Goal: Transaction & Acquisition: Purchase product/service

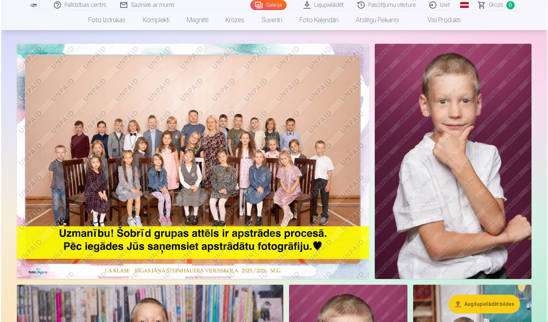
scroll to position [143, 0]
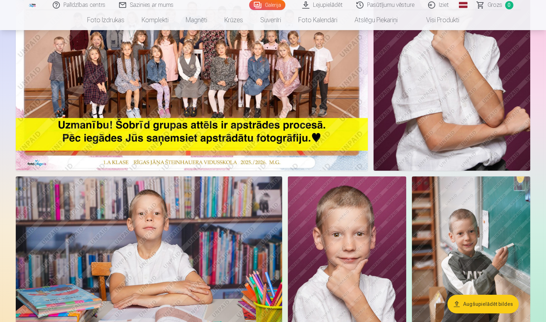
click at [240, 89] on img at bounding box center [192, 52] width 352 height 235
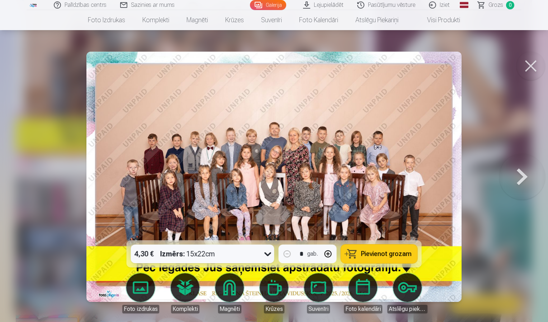
click at [269, 254] on icon at bounding box center [267, 253] width 11 height 11
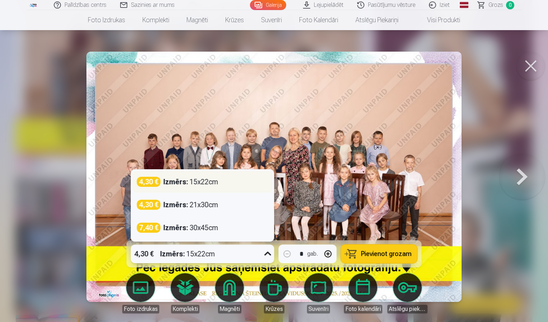
click at [213, 185] on div "Izmērs : 15x22cm" at bounding box center [191, 182] width 55 height 10
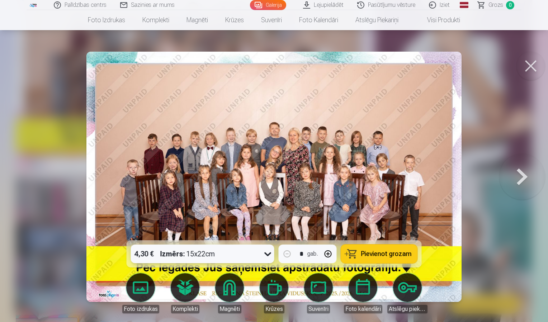
click at [364, 261] on button "Pievienot grozam" at bounding box center [379, 254] width 76 height 19
click at [513, 187] on button at bounding box center [522, 176] width 46 height 113
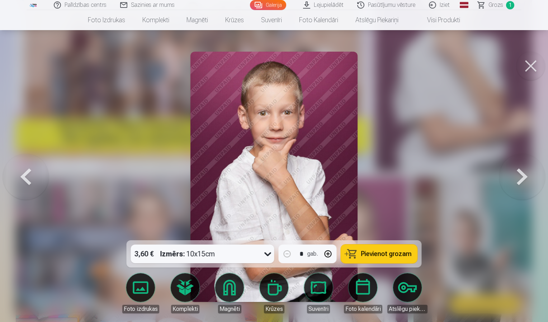
click at [513, 187] on button at bounding box center [522, 176] width 46 height 113
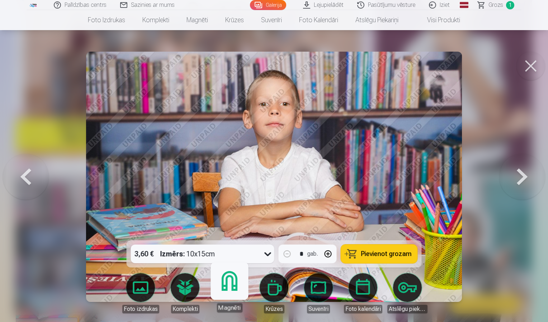
click at [233, 179] on body "Palīdzības centrs Sazinies ar mums Galerija Lejupielādēt Pasūtījumu vēsture Izi…" at bounding box center [274, 18] width 548 height 322
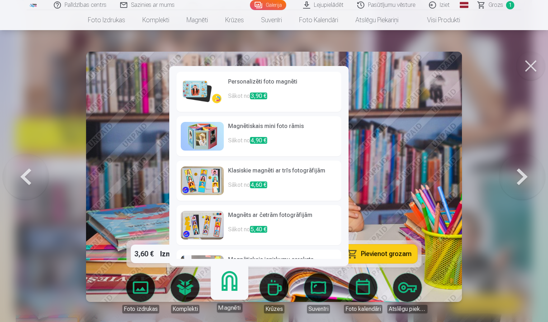
click at [241, 142] on p "Sākot no 4,90 €" at bounding box center [282, 143] width 109 height 14
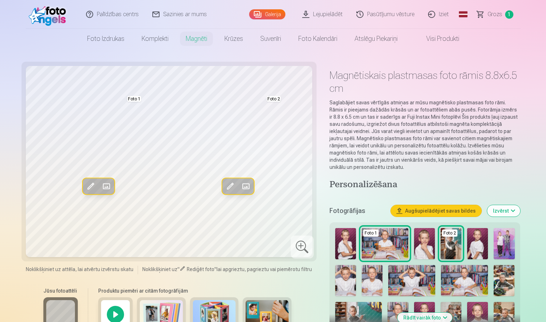
click at [389, 245] on img at bounding box center [385, 243] width 47 height 31
click at [422, 244] on img at bounding box center [424, 243] width 21 height 31
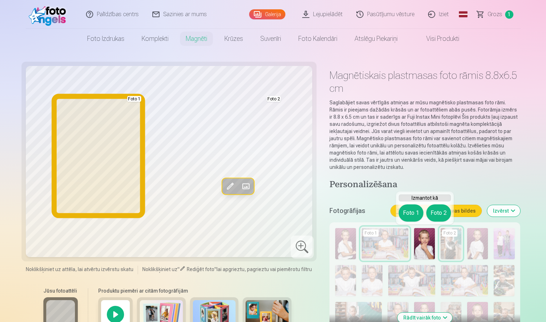
click at [406, 211] on button "Foto 1" at bounding box center [411, 212] width 25 height 17
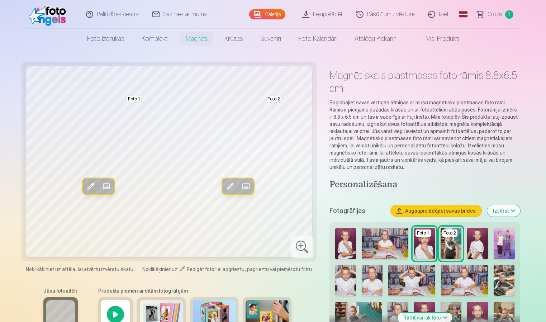
click at [447, 237] on img at bounding box center [451, 243] width 21 height 31
click at [350, 273] on img at bounding box center [345, 280] width 21 height 31
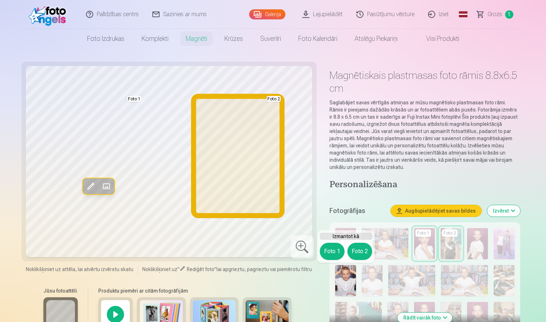
click at [351, 244] on button "Foto 2" at bounding box center [360, 251] width 25 height 17
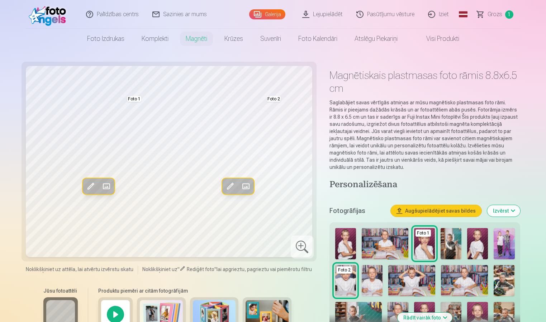
click at [370, 278] on img at bounding box center [372, 280] width 21 height 31
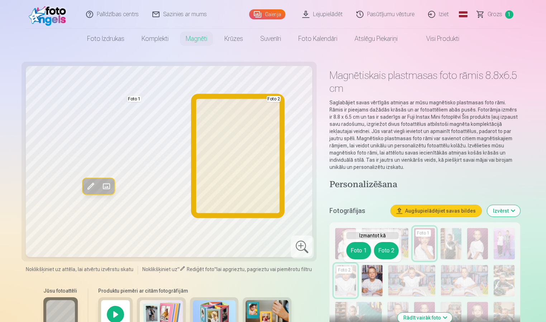
click at [389, 251] on button "Foto 2" at bounding box center [386, 250] width 25 height 17
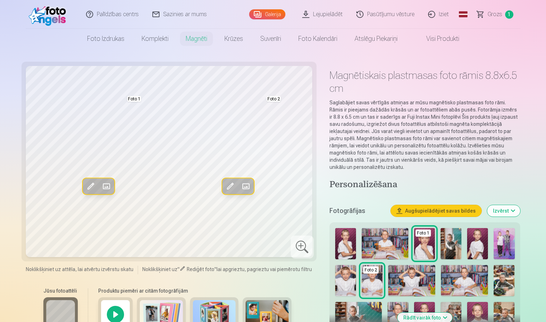
click at [423, 272] on img at bounding box center [411, 280] width 47 height 31
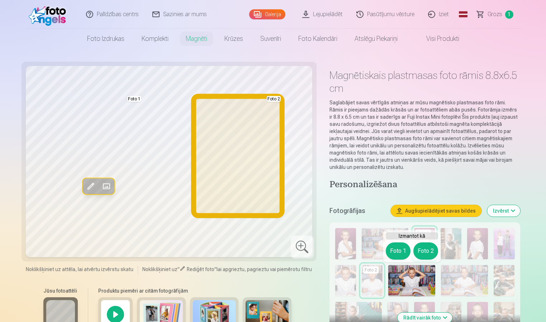
click at [427, 253] on button "Foto 2" at bounding box center [425, 250] width 25 height 17
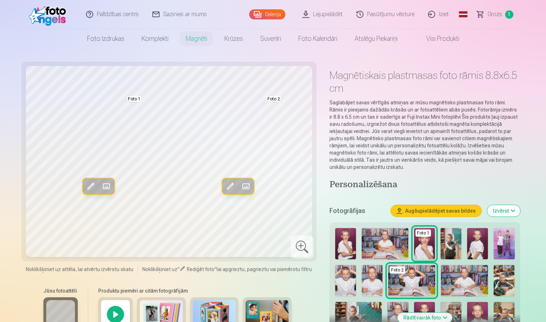
click at [498, 280] on img at bounding box center [504, 280] width 21 height 31
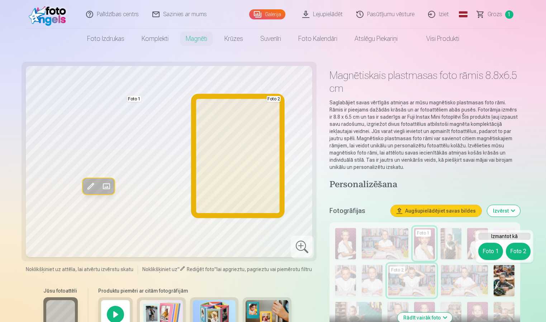
click at [512, 252] on button "Foto 2" at bounding box center [518, 251] width 25 height 17
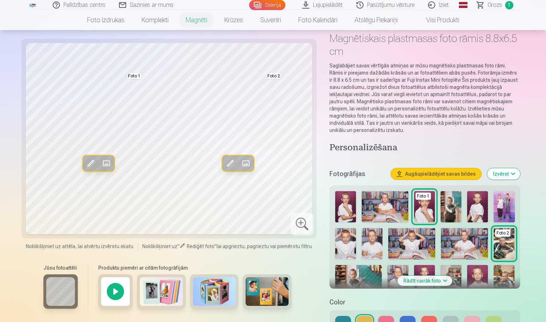
scroll to position [72, 0]
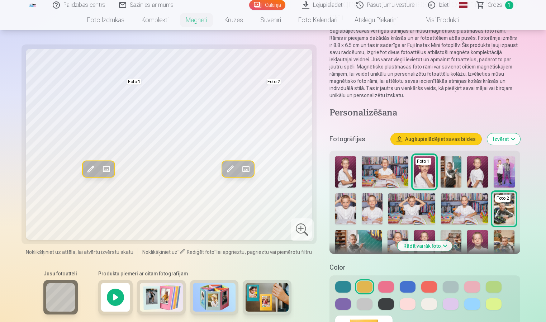
click at [363, 240] on img at bounding box center [358, 245] width 47 height 31
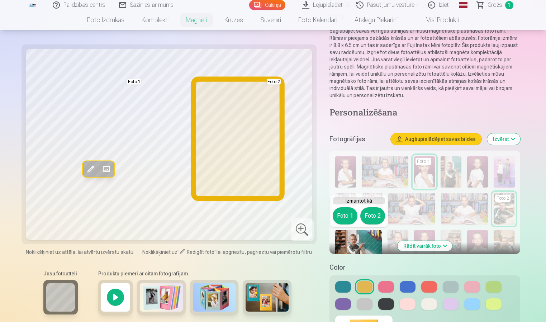
click at [372, 210] on button "Foto 2" at bounding box center [372, 215] width 25 height 17
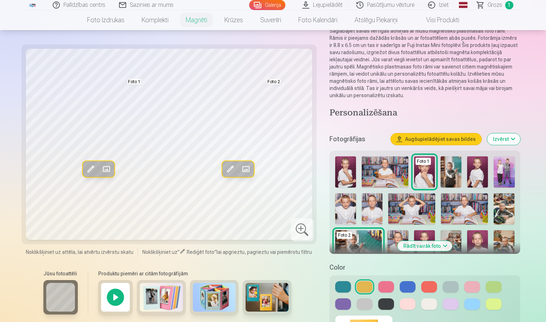
click at [450, 176] on img at bounding box center [451, 171] width 21 height 31
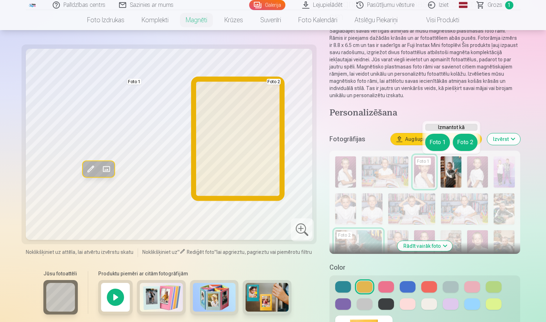
click at [469, 141] on button "Foto 2" at bounding box center [465, 142] width 25 height 17
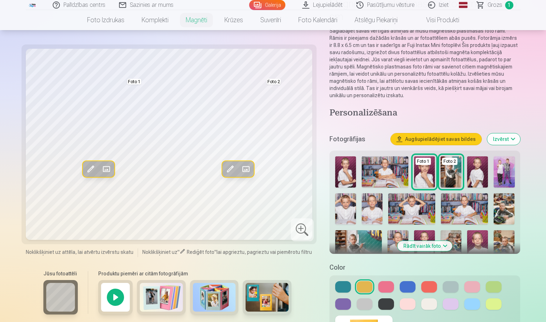
click at [368, 242] on img at bounding box center [358, 245] width 47 height 31
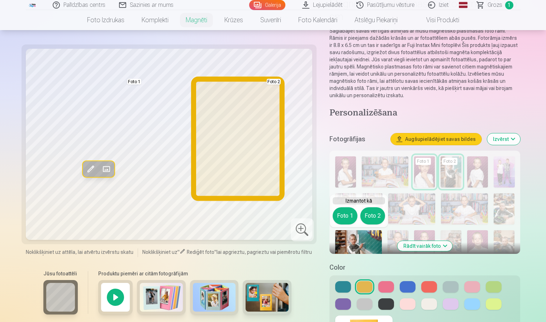
click at [371, 216] on button "Foto 2" at bounding box center [372, 215] width 25 height 17
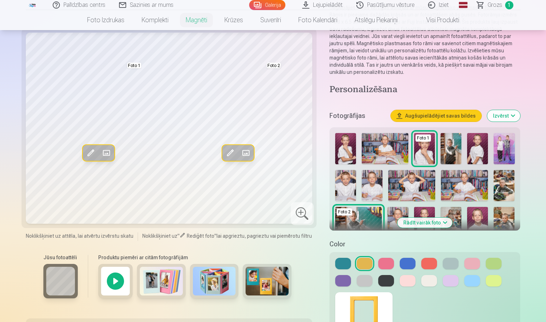
scroll to position [108, 0]
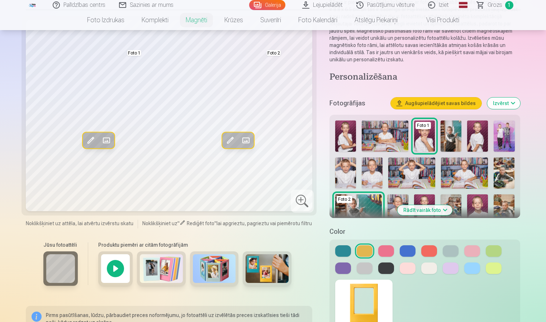
click at [455, 202] on img at bounding box center [451, 209] width 21 height 31
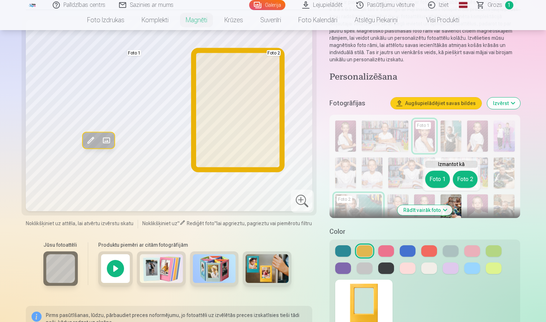
click at [466, 181] on button "Foto 2" at bounding box center [465, 179] width 25 height 17
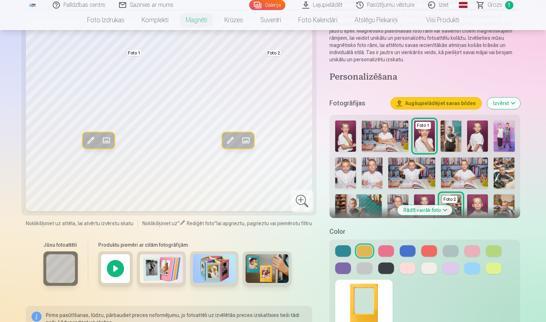
click at [504, 201] on img at bounding box center [504, 209] width 21 height 31
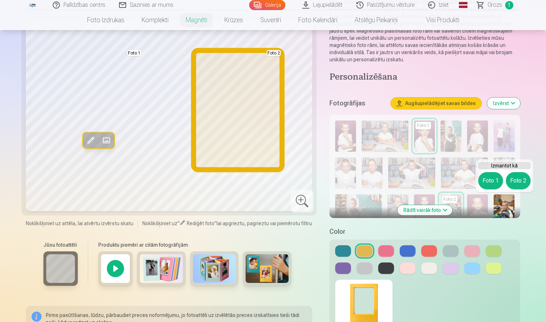
click at [520, 178] on button "Foto 2" at bounding box center [518, 180] width 25 height 17
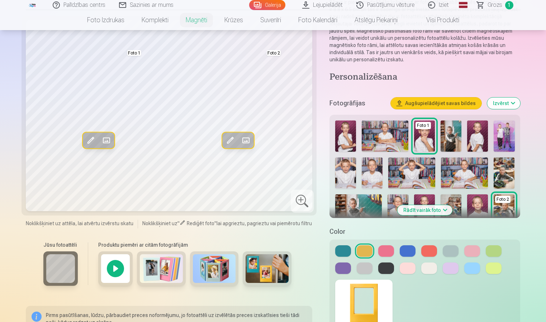
click at [451, 268] on button at bounding box center [451, 268] width 16 height 11
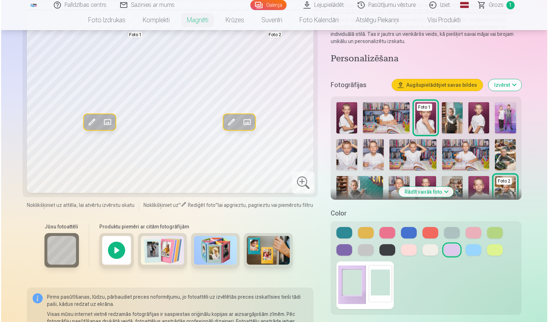
scroll to position [215, 0]
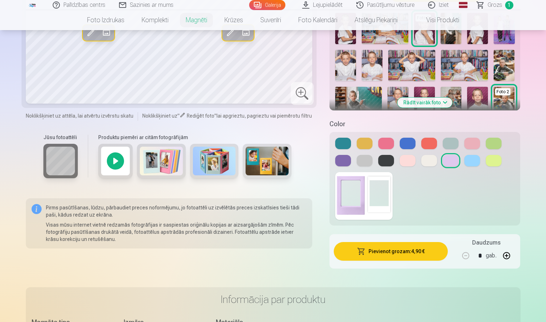
click at [380, 249] on button "Pievienot grozam : 4,90 €" at bounding box center [391, 251] width 114 height 19
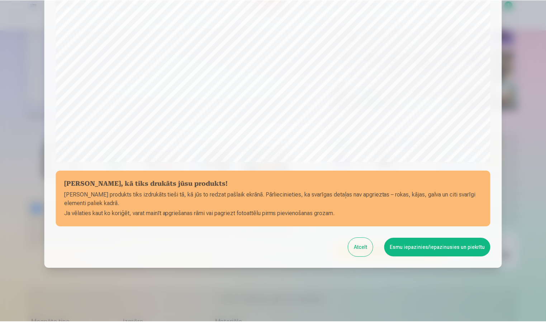
scroll to position [194, 0]
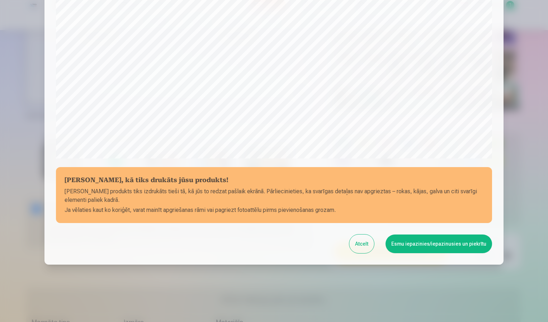
click at [414, 241] on button "Esmu iepazinies/iepazinusies un piekrītu" at bounding box center [439, 244] width 107 height 19
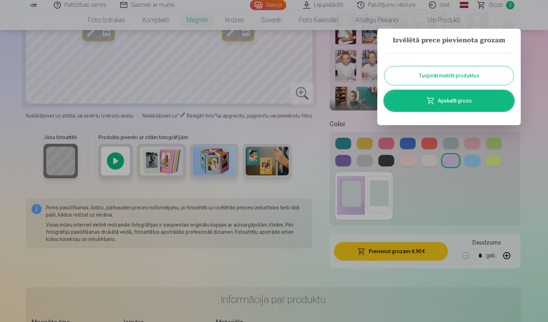
click at [470, 75] on button "Turpināt meklēt produktus" at bounding box center [448, 75] width 129 height 19
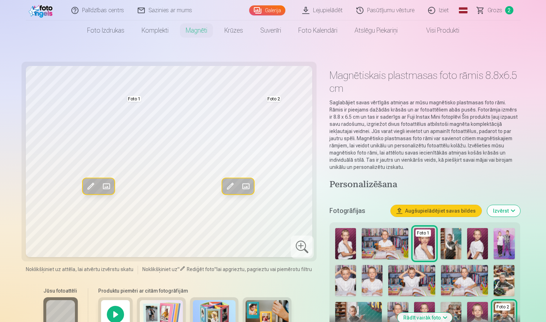
scroll to position [36, 0]
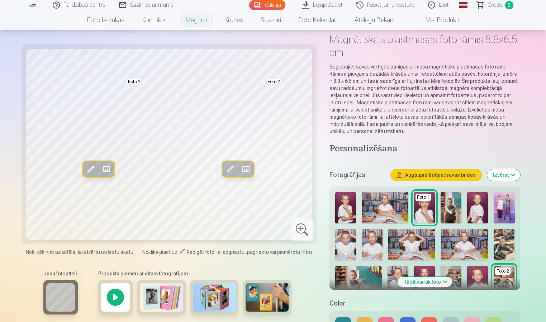
click at [432, 277] on button "Rādīt vairāk foto" at bounding box center [425, 282] width 55 height 10
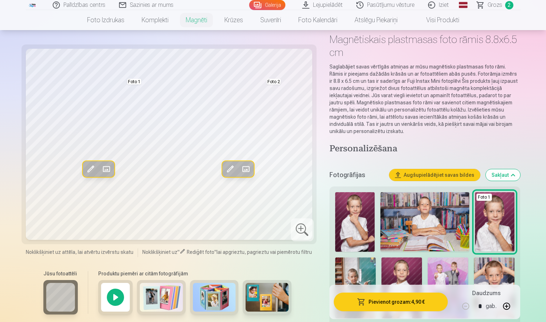
click at [360, 211] on img at bounding box center [354, 222] width 39 height 60
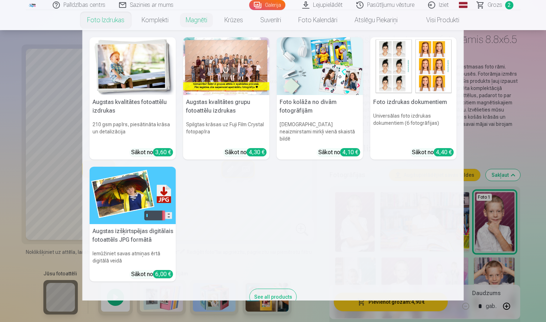
click at [123, 22] on link "Foto izdrukas" at bounding box center [106, 20] width 55 height 20
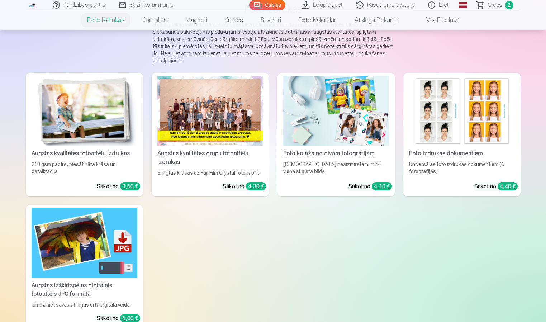
scroll to position [72, 0]
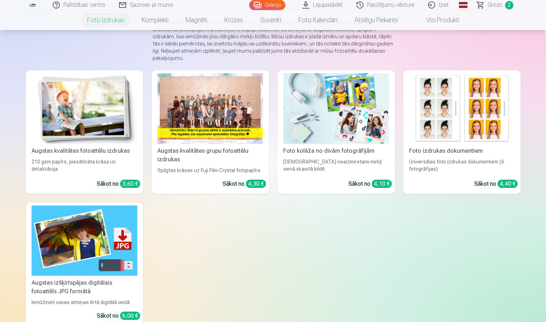
click at [249, 104] on div at bounding box center [210, 108] width 106 height 71
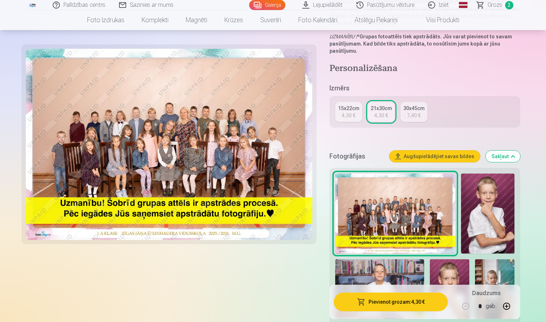
scroll to position [143, 0]
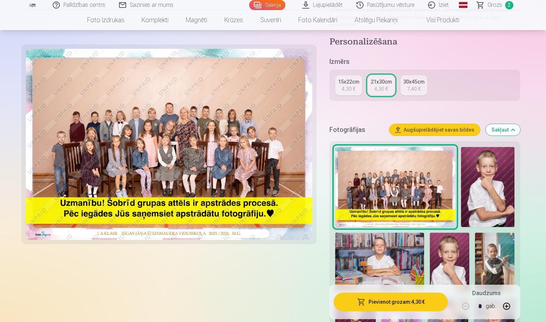
click at [299, 136] on img at bounding box center [169, 144] width 287 height 191
click at [504, 189] on img at bounding box center [487, 187] width 53 height 80
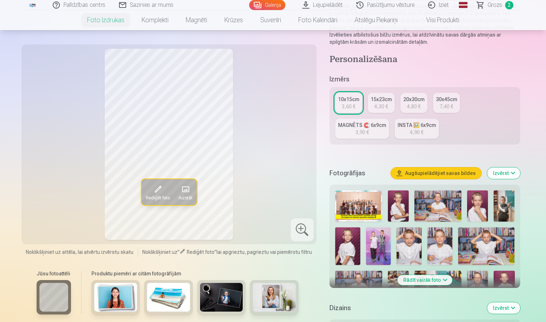
scroll to position [108, 0]
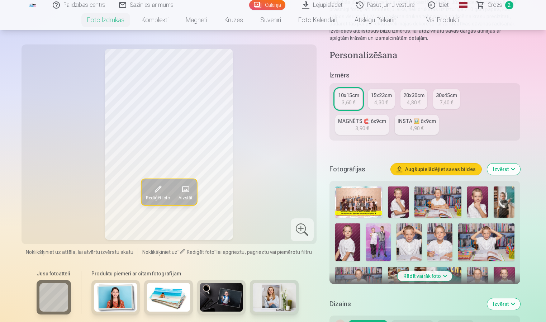
click at [397, 195] on img at bounding box center [398, 201] width 21 height 31
click at [425, 197] on img at bounding box center [438, 201] width 47 height 31
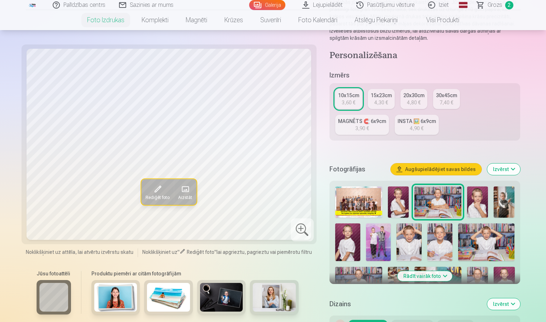
click at [484, 200] on img at bounding box center [477, 201] width 21 height 31
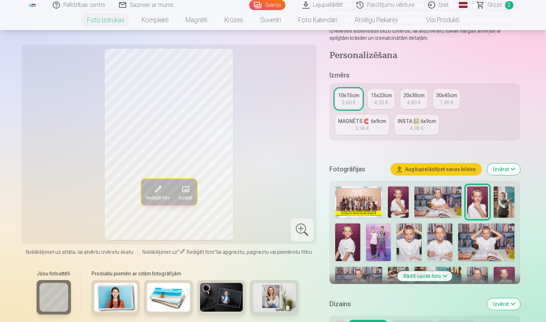
click at [508, 201] on img at bounding box center [504, 201] width 21 height 31
click at [382, 238] on img at bounding box center [378, 242] width 25 height 38
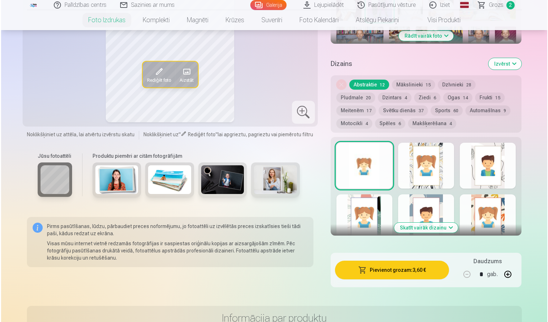
scroll to position [359, 0]
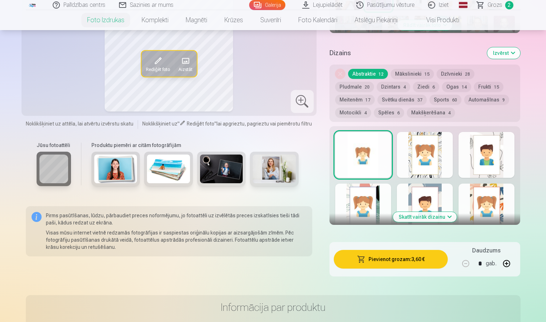
click at [391, 256] on button "Pievienot grozam : 3,60 €" at bounding box center [391, 259] width 114 height 19
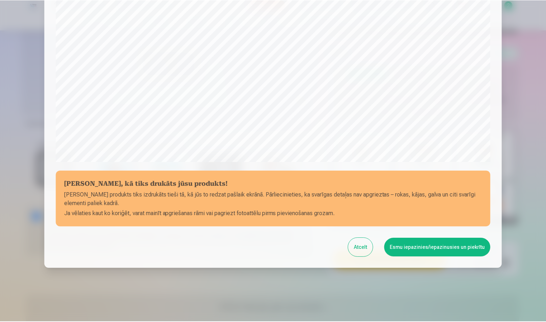
scroll to position [194, 0]
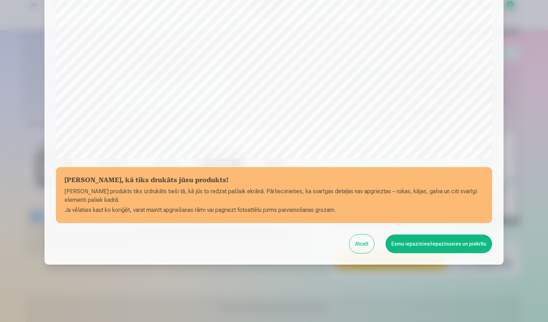
click at [432, 244] on button "Esmu iepazinies/iepazinusies un piekrītu" at bounding box center [439, 244] width 107 height 19
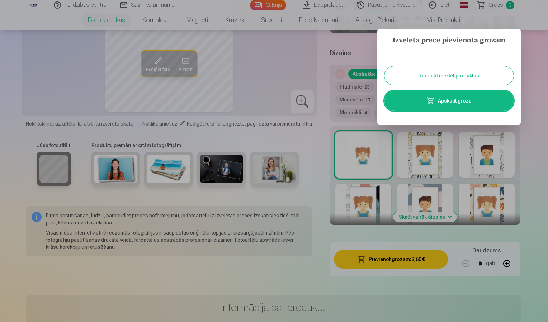
click at [454, 75] on button "Turpināt meklēt produktus" at bounding box center [448, 75] width 129 height 19
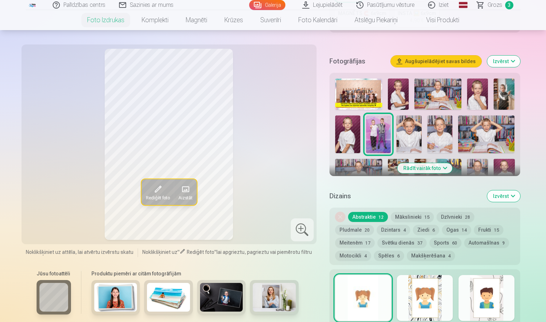
scroll to position [215, 0]
click at [415, 141] on img at bounding box center [409, 135] width 25 height 38
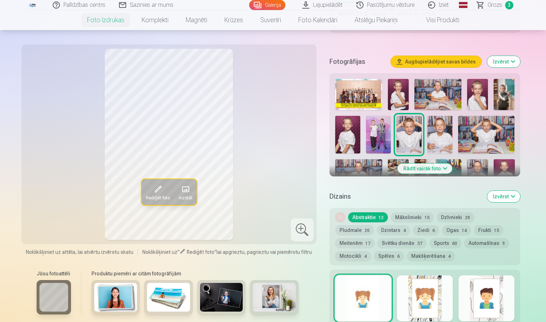
click at [444, 130] on img at bounding box center [439, 135] width 25 height 38
click at [471, 135] on img at bounding box center [486, 135] width 56 height 38
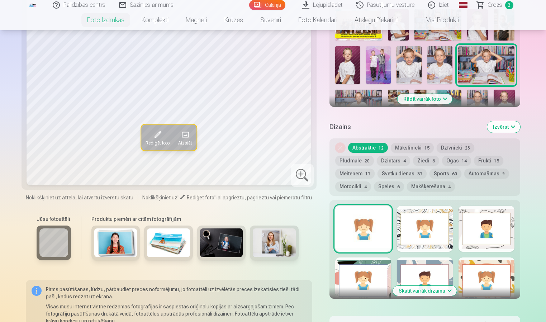
scroll to position [287, 0]
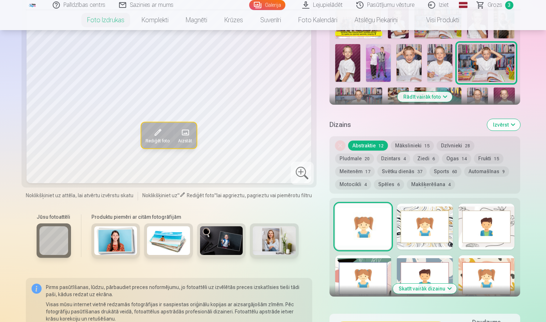
click at [444, 95] on button "Rādīt vairāk foto" at bounding box center [425, 97] width 55 height 10
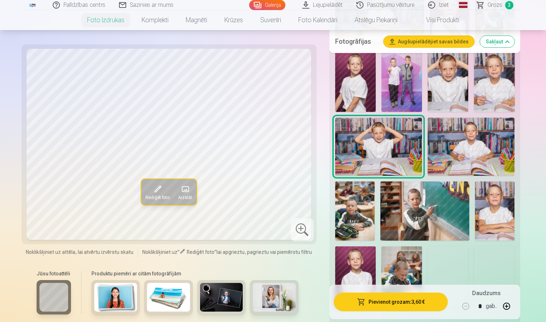
scroll to position [394, 0]
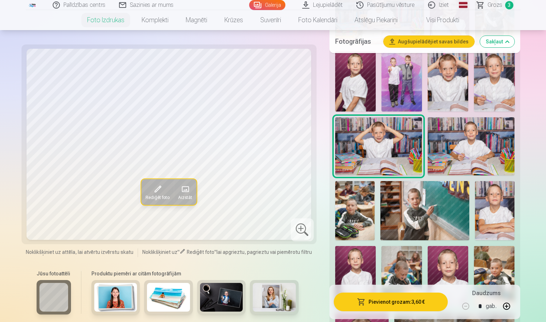
click at [483, 155] on img at bounding box center [471, 146] width 87 height 58
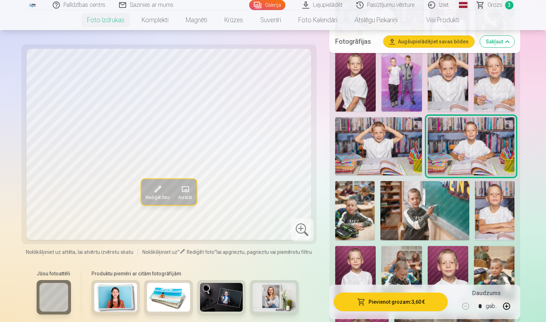
click at [356, 197] on img at bounding box center [354, 211] width 39 height 60
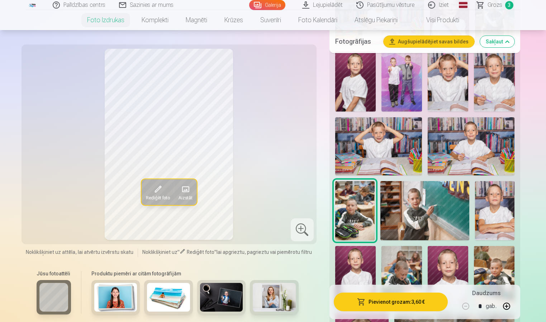
click at [400, 209] on img at bounding box center [424, 210] width 89 height 59
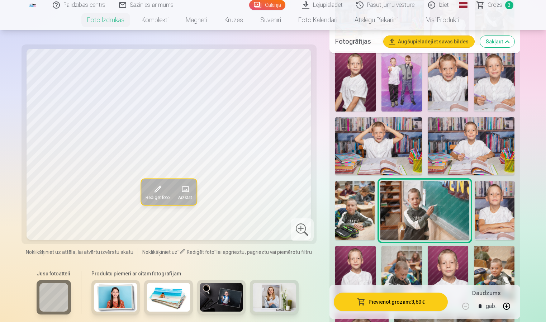
click at [359, 209] on img at bounding box center [354, 211] width 39 height 60
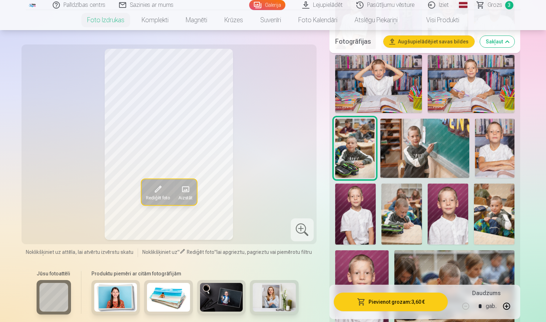
scroll to position [466, 0]
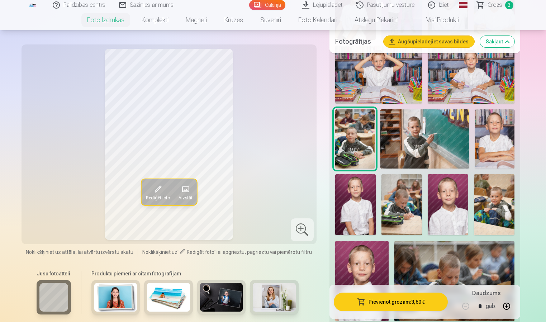
click at [422, 134] on img at bounding box center [424, 138] width 89 height 59
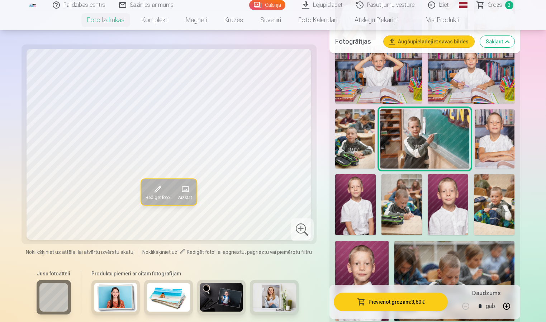
click at [482, 134] on img at bounding box center [494, 138] width 39 height 59
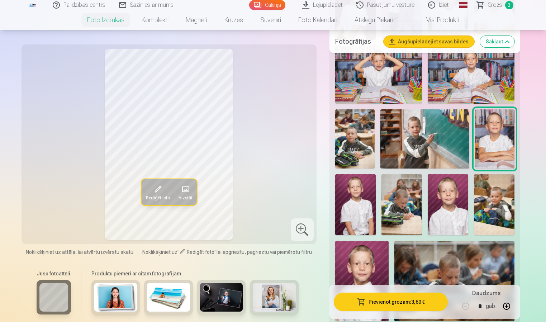
click at [354, 207] on img at bounding box center [355, 204] width 41 height 61
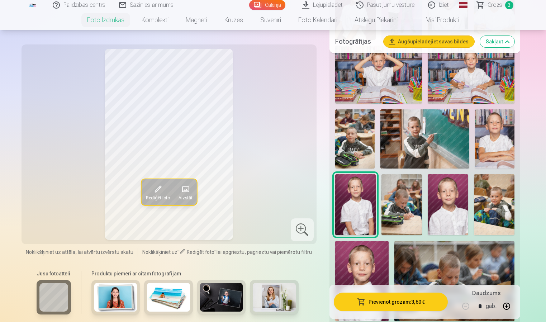
click at [398, 205] on img at bounding box center [402, 204] width 41 height 61
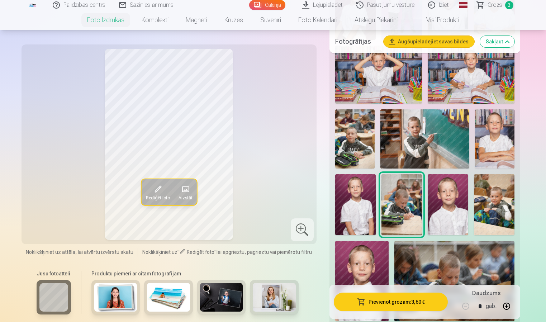
click at [444, 198] on img at bounding box center [448, 204] width 41 height 61
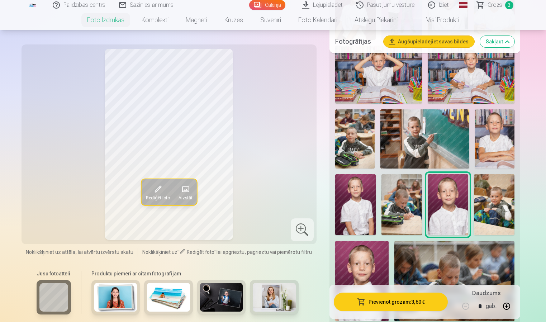
click at [494, 198] on img at bounding box center [494, 204] width 41 height 61
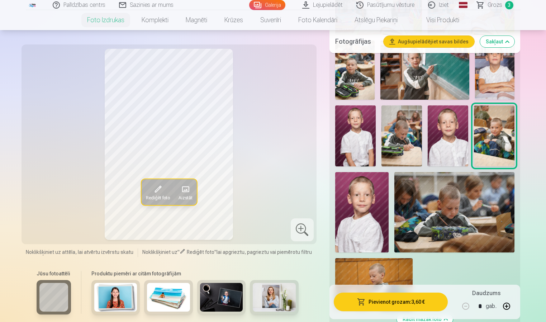
scroll to position [538, 0]
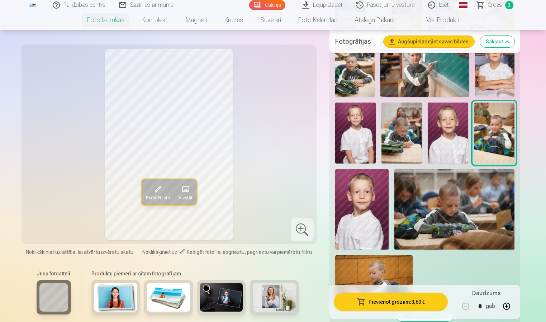
click at [377, 206] on img at bounding box center [361, 209] width 53 height 80
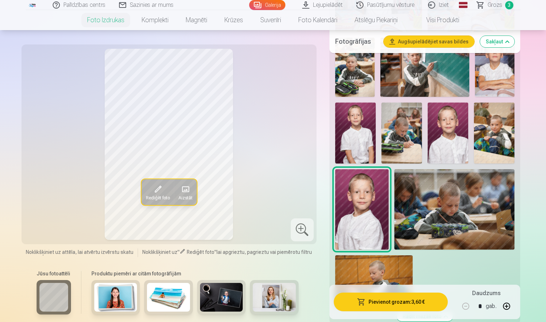
click at [502, 132] on img at bounding box center [494, 133] width 41 height 61
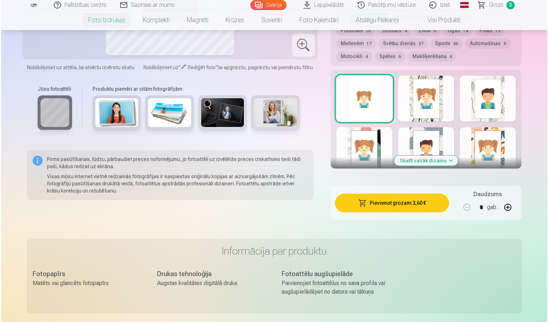
scroll to position [897, 0]
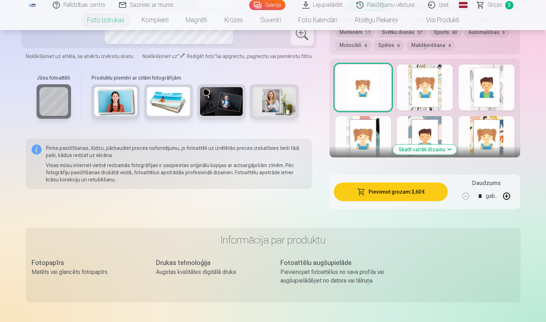
click at [396, 192] on button "Pievienot grozam : 3,60 €" at bounding box center [391, 192] width 114 height 19
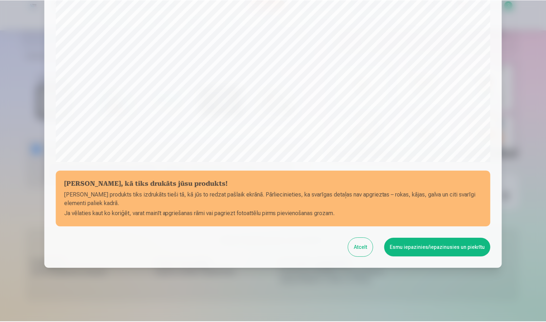
scroll to position [194, 0]
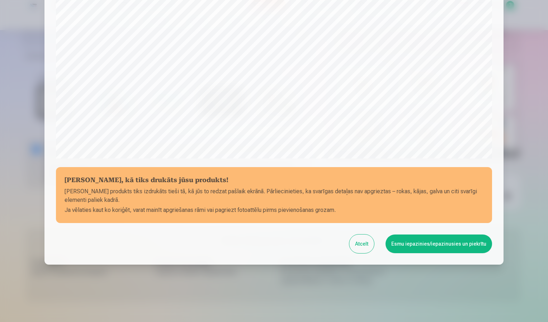
click at [416, 245] on button "Esmu iepazinies/iepazinusies un piekrītu" at bounding box center [439, 244] width 107 height 19
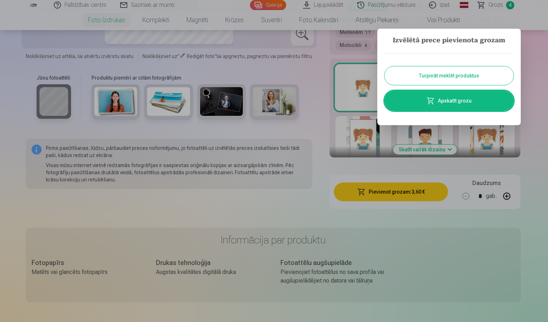
click at [471, 72] on button "Turpināt meklēt produktus" at bounding box center [448, 75] width 129 height 19
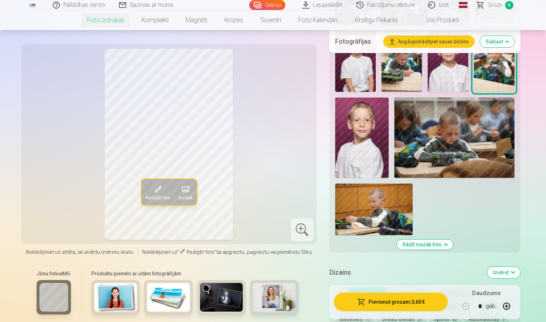
scroll to position [502, 0]
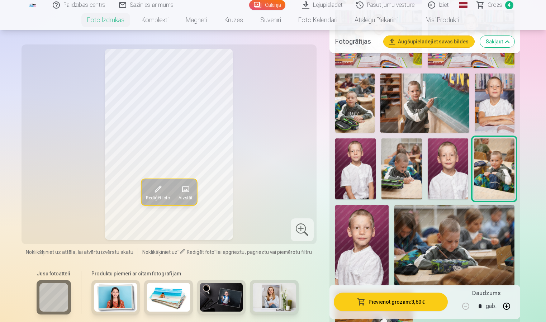
click at [369, 219] on img at bounding box center [361, 245] width 53 height 80
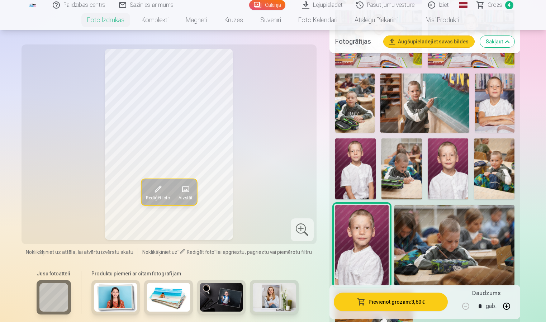
click at [431, 222] on img at bounding box center [454, 245] width 120 height 80
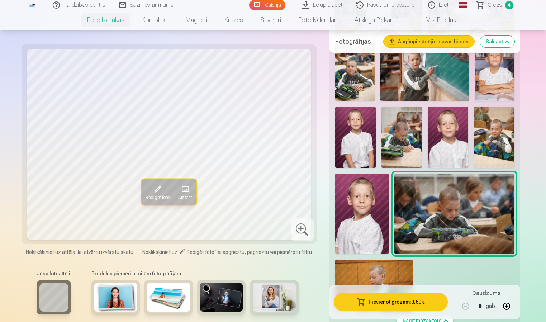
scroll to position [574, 0]
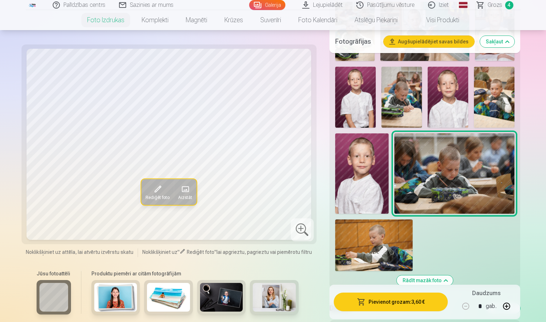
click at [376, 229] on img at bounding box center [373, 245] width 77 height 52
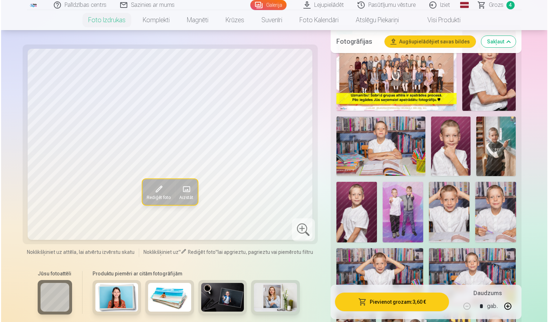
scroll to position [251, 0]
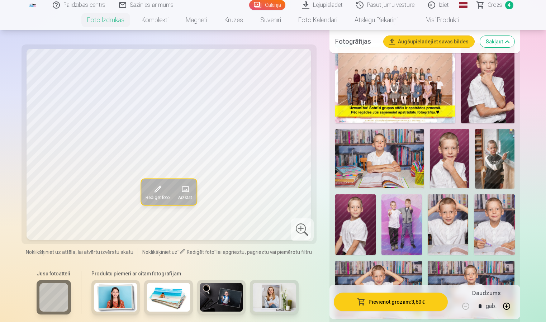
click at [380, 163] on img at bounding box center [379, 158] width 89 height 59
click at [378, 296] on button "Pievienot grozam : 3,60 €" at bounding box center [391, 302] width 114 height 19
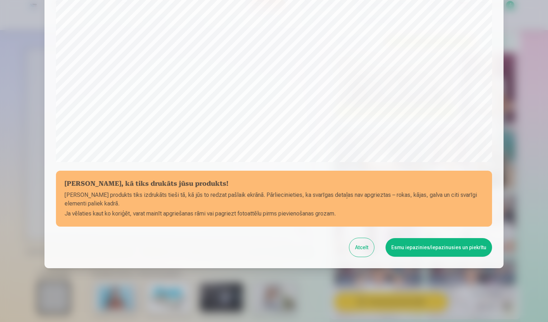
scroll to position [194, 0]
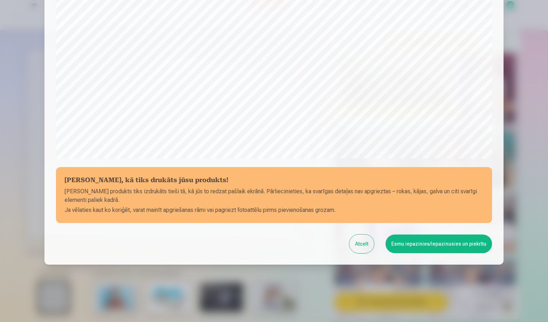
click at [440, 244] on button "Esmu iepazinies/iepazinusies un piekrītu" at bounding box center [439, 244] width 107 height 19
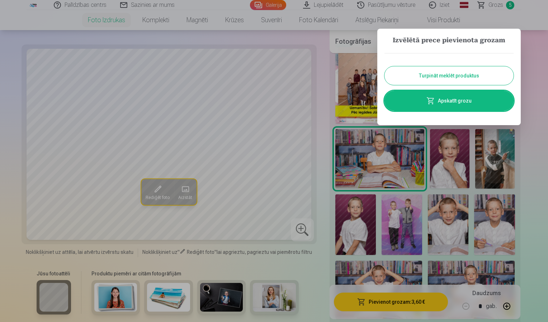
click at [441, 75] on button "Turpināt meklēt produktus" at bounding box center [448, 75] width 129 height 19
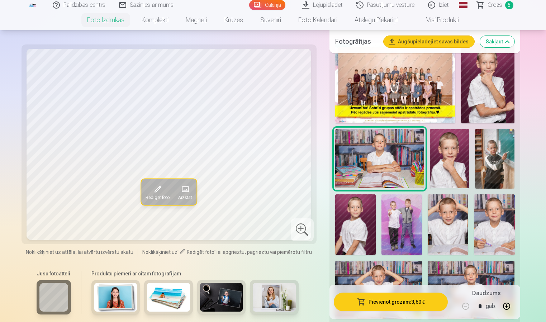
click at [450, 157] on img at bounding box center [449, 158] width 39 height 59
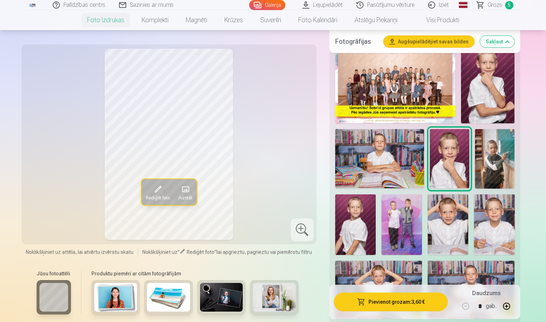
click at [367, 299] on button "Pievienot grozam : 3,60 €" at bounding box center [391, 302] width 114 height 19
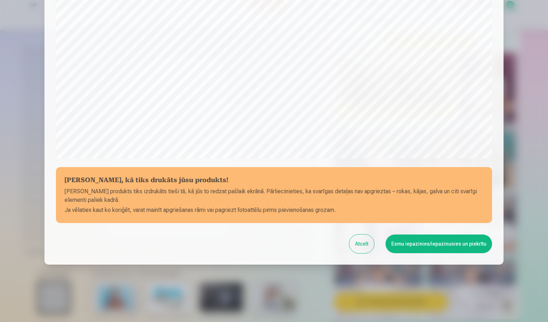
click at [407, 245] on button "Esmu iepazinies/iepazinusies un piekrītu" at bounding box center [439, 244] width 107 height 19
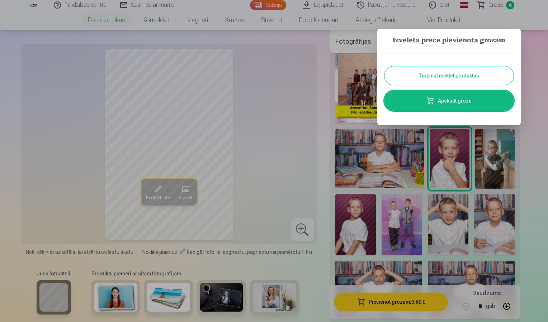
click at [469, 101] on link "Apskatīt grozu" at bounding box center [448, 101] width 129 height 20
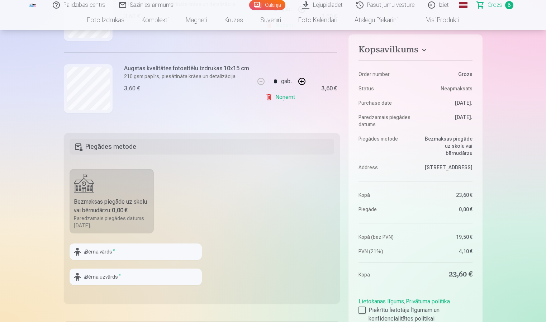
scroll to position [179, 0]
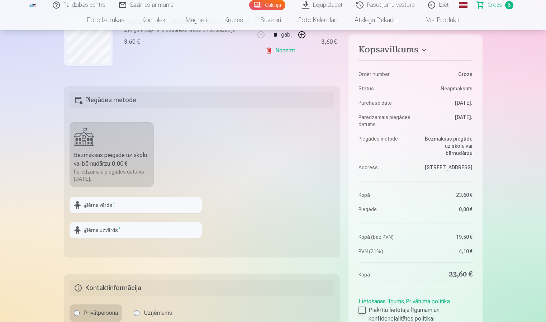
click at [362, 308] on div at bounding box center [362, 310] width 7 height 7
click at [174, 207] on input "text" at bounding box center [136, 205] width 132 height 16
type input "******"
type input "********"
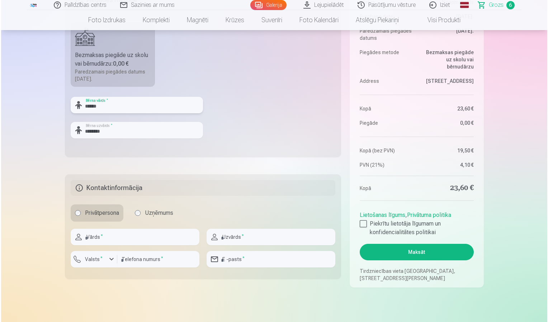
scroll to position [323, 0]
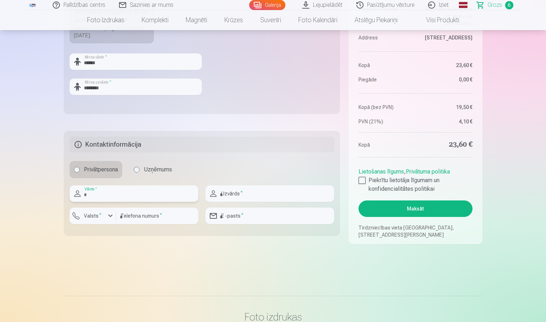
click at [121, 188] on input "text" at bounding box center [134, 193] width 129 height 16
type input "***"
type input "*********"
type input "********"
type input "**********"
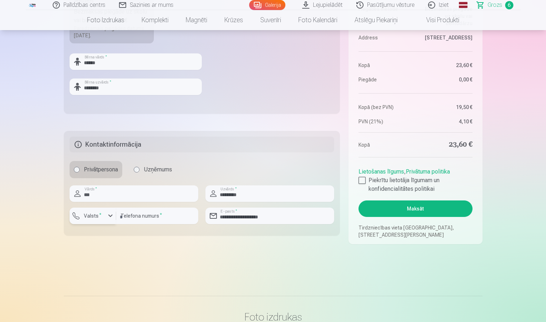
click at [104, 214] on div "button" at bounding box center [95, 216] width 22 height 7
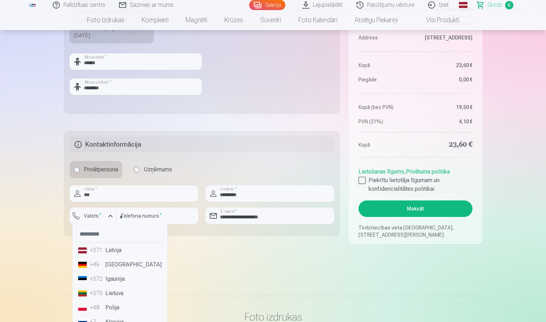
click at [108, 251] on li "+371 Latvija" at bounding box center [119, 250] width 89 height 14
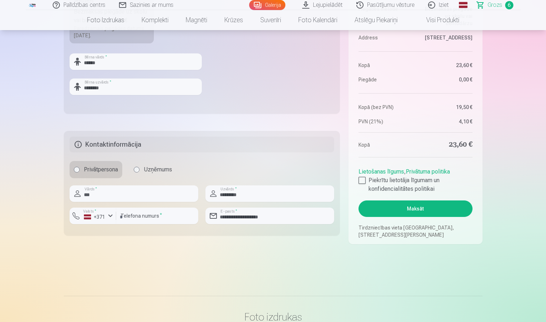
click at [421, 211] on button "Maksāt" at bounding box center [416, 208] width 114 height 16
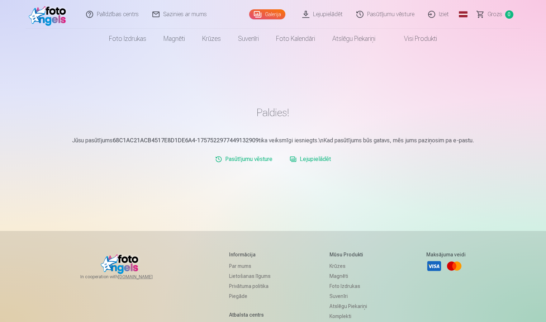
click at [439, 9] on link "Iziet" at bounding box center [439, 14] width 34 height 29
